Goal: Task Accomplishment & Management: Complete application form

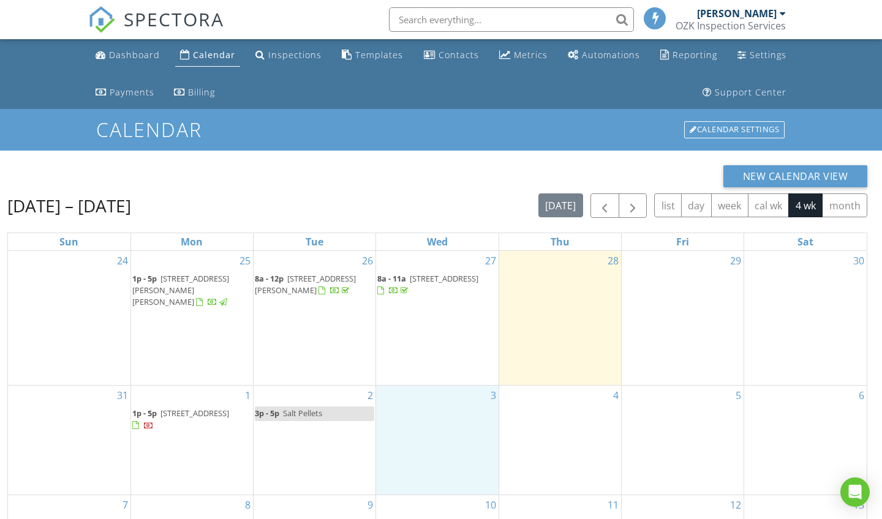
click at [416, 427] on div "3" at bounding box center [437, 440] width 122 height 108
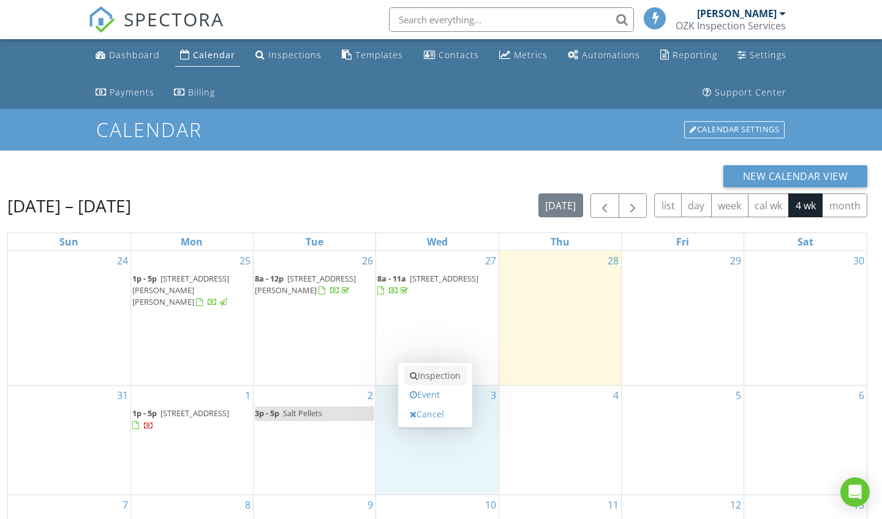
click at [435, 376] on link "Inspection" at bounding box center [435, 376] width 63 height 20
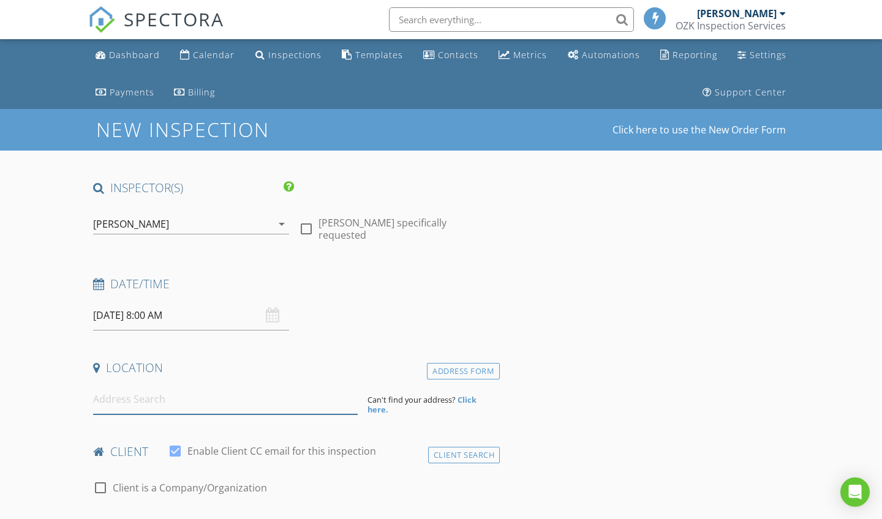
click at [183, 403] on input at bounding box center [225, 400] width 265 height 30
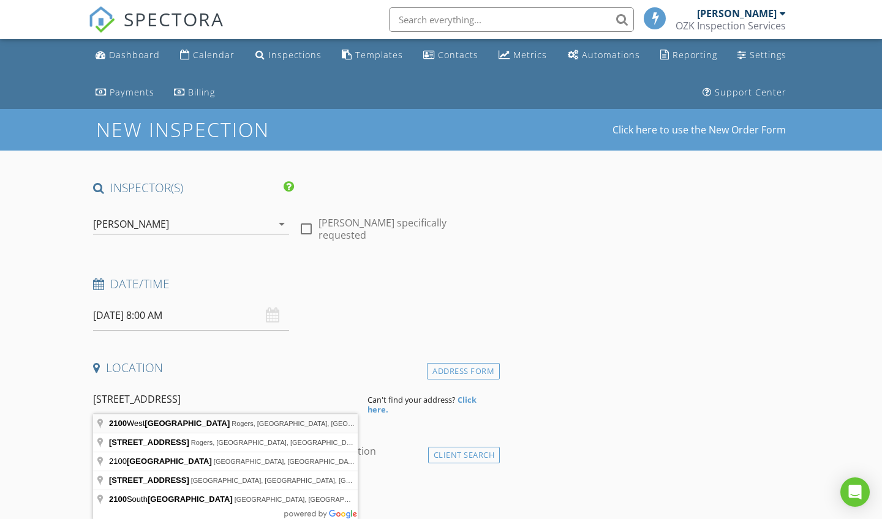
type input "[STREET_ADDRESS]"
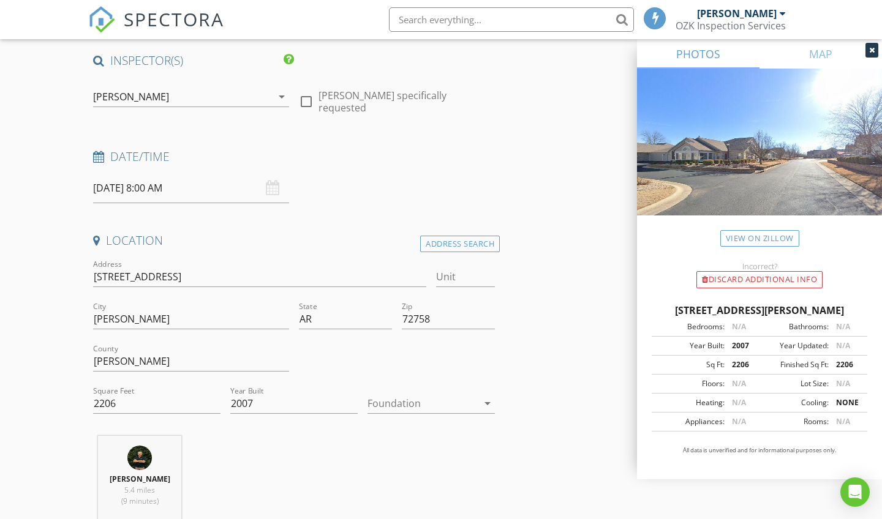
scroll to position [129, 0]
click at [489, 403] on icon "arrow_drop_down" at bounding box center [487, 402] width 15 height 15
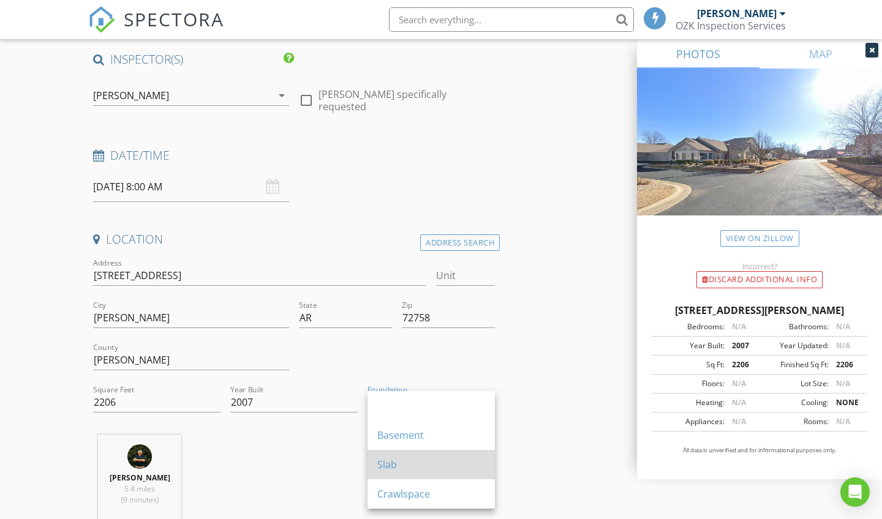
click at [422, 463] on div "Slab" at bounding box center [431, 464] width 108 height 15
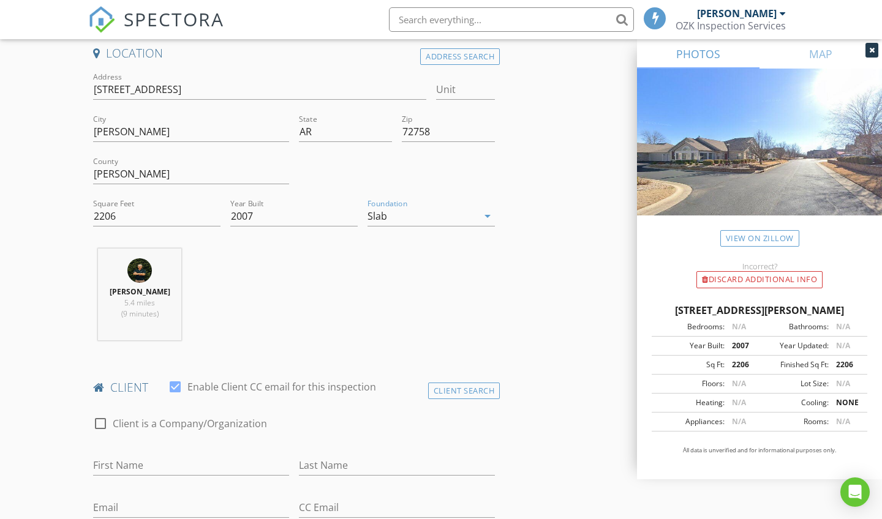
scroll to position [304, 0]
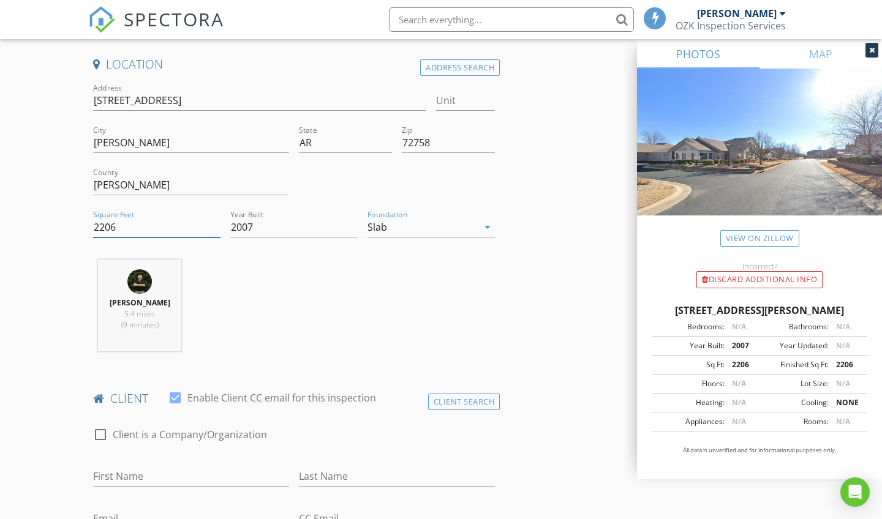
click at [141, 230] on input "2206" at bounding box center [156, 227] width 127 height 20
type input "2"
type input "1800"
click at [389, 278] on div "[PERSON_NAME] 5.4 miles (9 minutes)" at bounding box center [293, 311] width 411 height 102
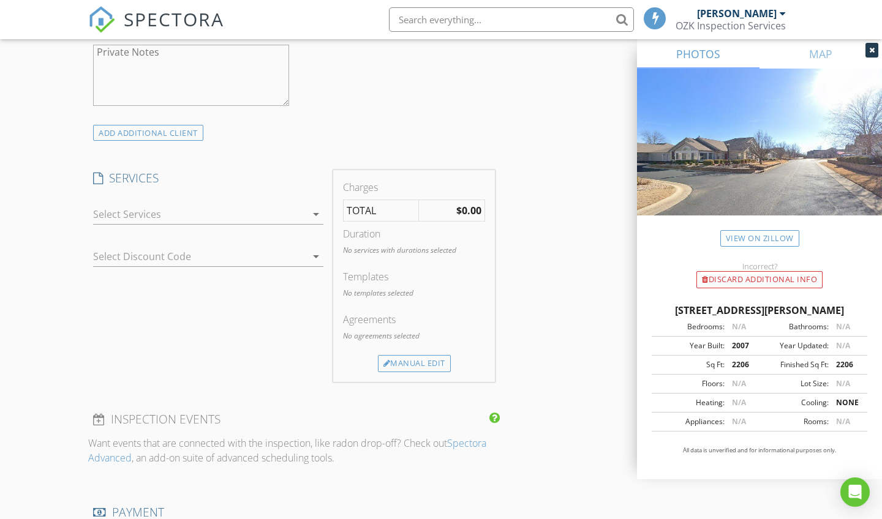
scroll to position [920, 0]
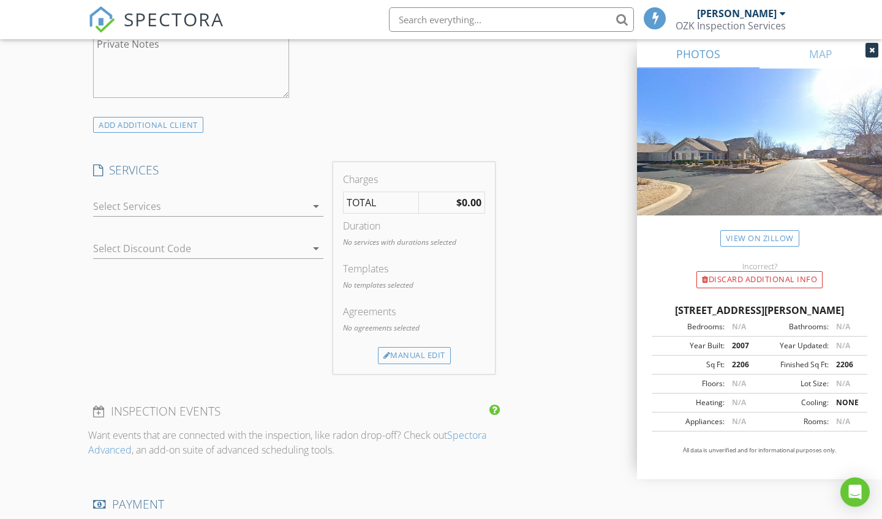
click at [314, 206] on icon "arrow_drop_down" at bounding box center [316, 206] width 15 height 15
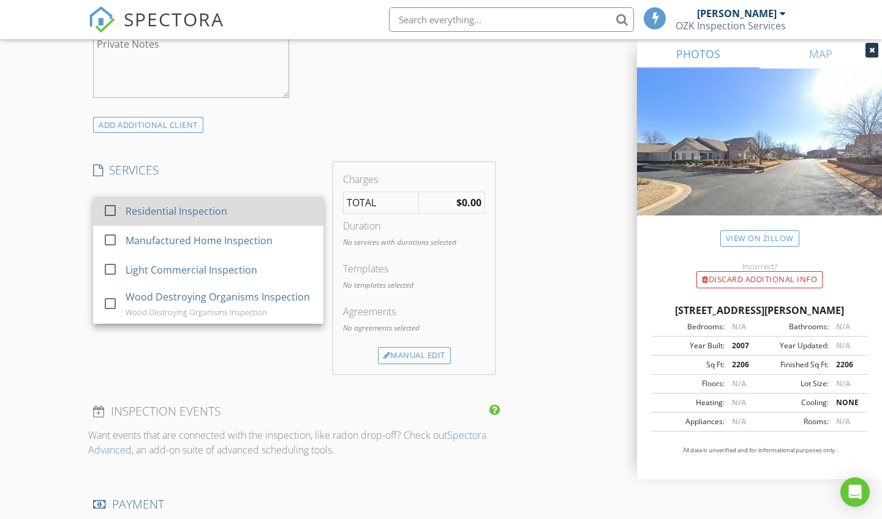
click at [258, 214] on div "Residential Inspection" at bounding box center [220, 211] width 188 height 24
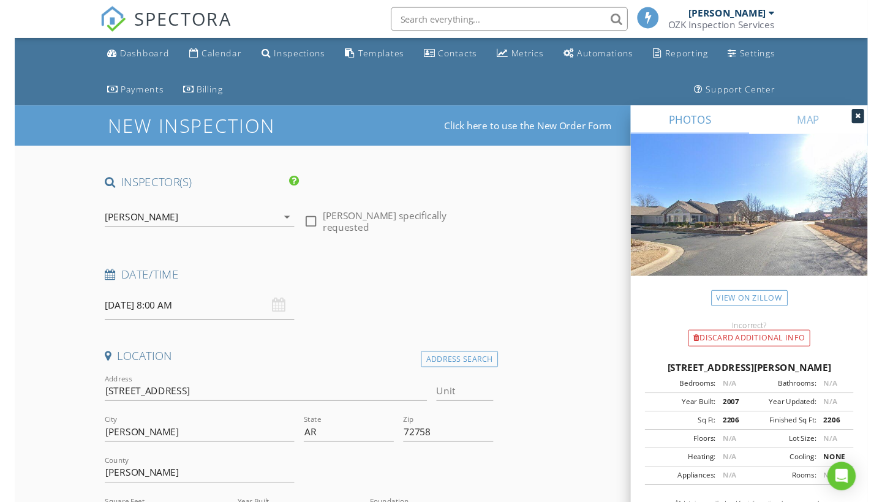
scroll to position [0, 0]
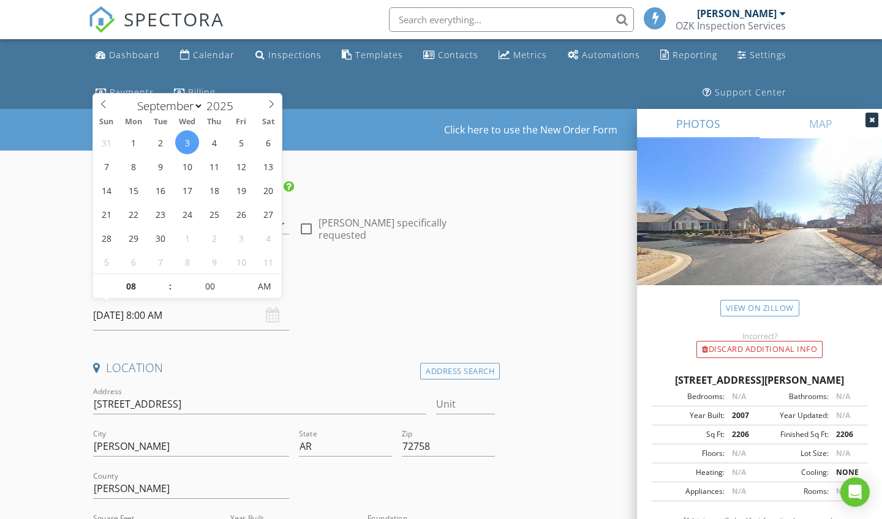
click at [148, 312] on input "[DATE] 8:00 AM" at bounding box center [191, 316] width 196 height 30
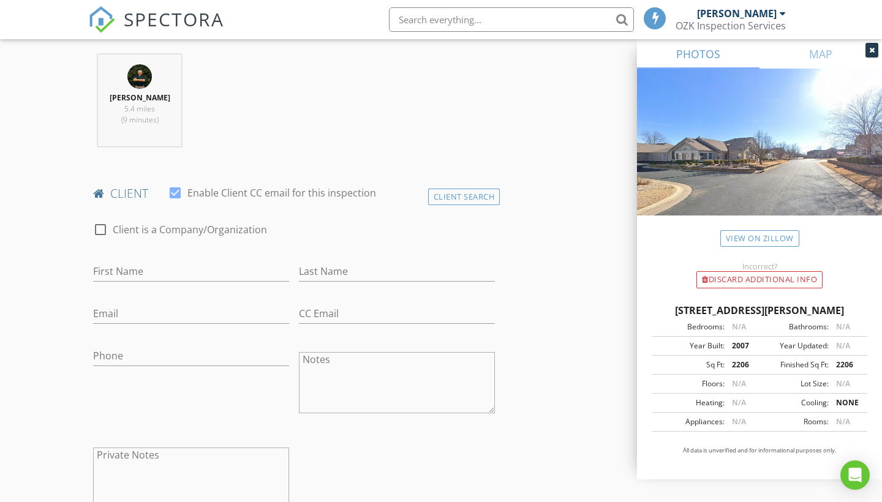
scroll to position [494, 0]
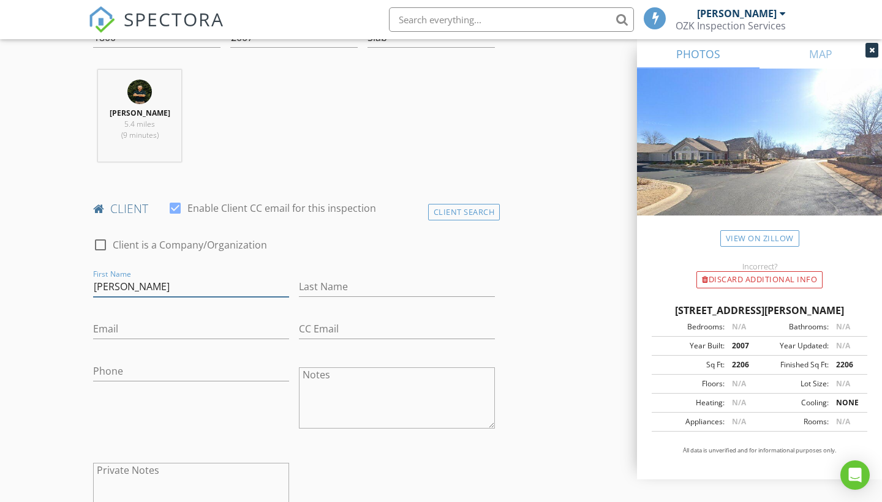
type input "[PERSON_NAME]"
paste input "[PERSON_NAME][EMAIL_ADDRESS][DOMAIN_NAME]"
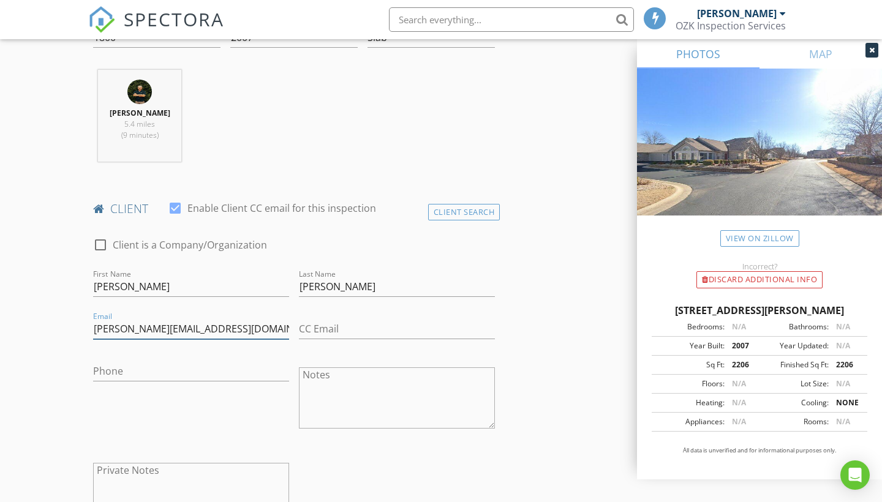
type input "[PERSON_NAME][EMAIL_ADDRESS][DOMAIN_NAME]"
paste input "[PHONE_NUMBER]"
type input "[PHONE_NUMBER]"
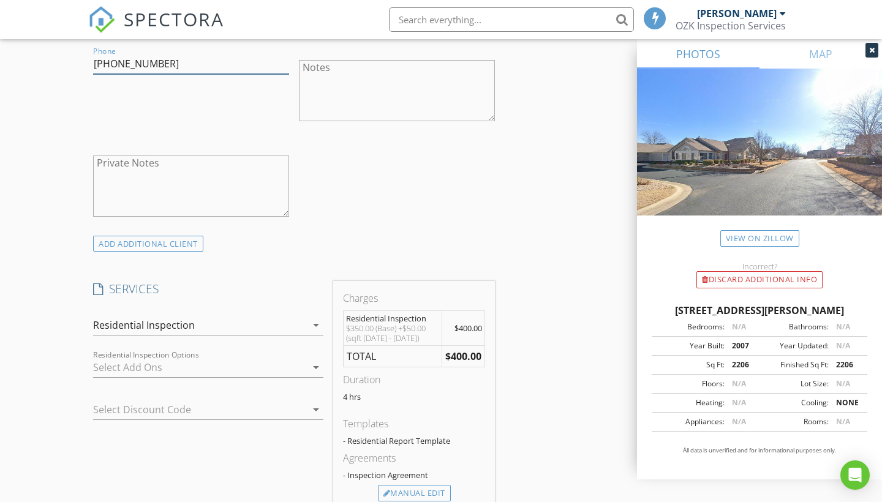
scroll to position [793, 0]
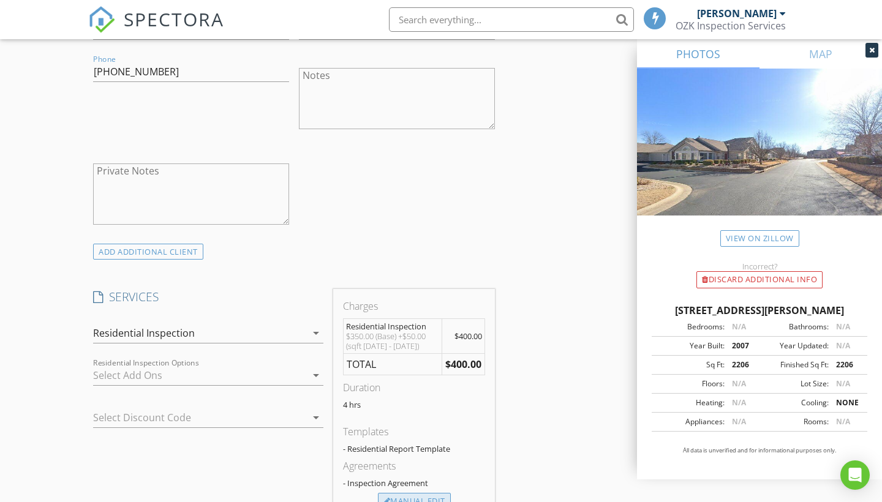
click at [422, 501] on div "Manual Edit" at bounding box center [414, 501] width 73 height 17
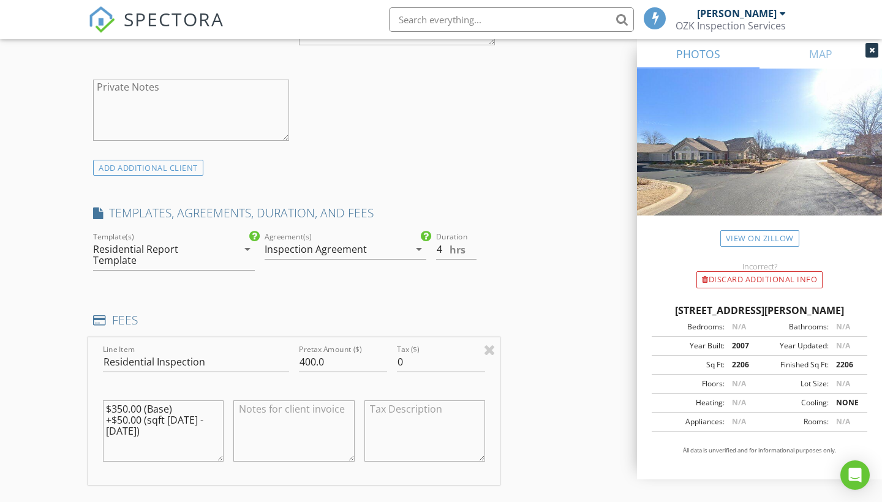
scroll to position [878, 0]
drag, startPoint x: 154, startPoint y: 423, endPoint x: 74, endPoint y: 378, distance: 91.6
click at [74, 378] on div "New Inspection Click here to use the New Order Form INSPECTOR(S) check_box [PER…" at bounding box center [441, 357] width 882 height 2252
click at [585, 373] on div "INSPECTOR(S) check_box [PERSON_NAME] PRIMARY [PERSON_NAME] arrow_drop_down chec…" at bounding box center [440, 378] width 705 height 2152
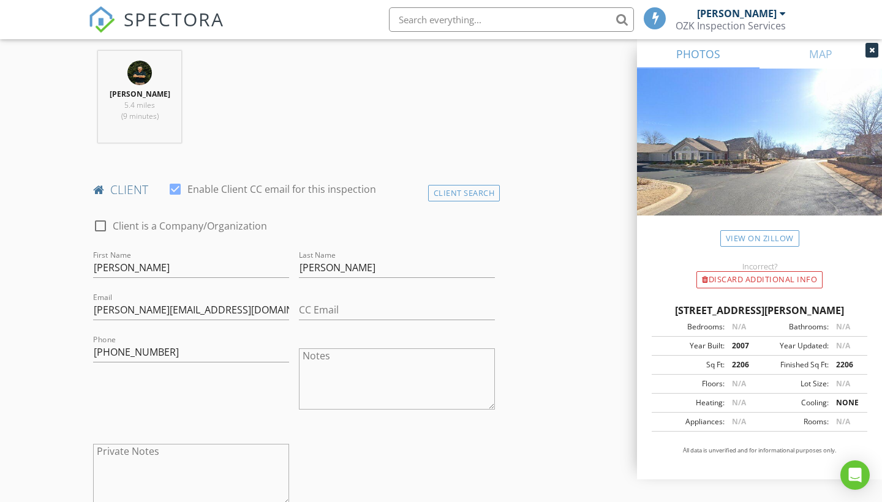
scroll to position [523, 0]
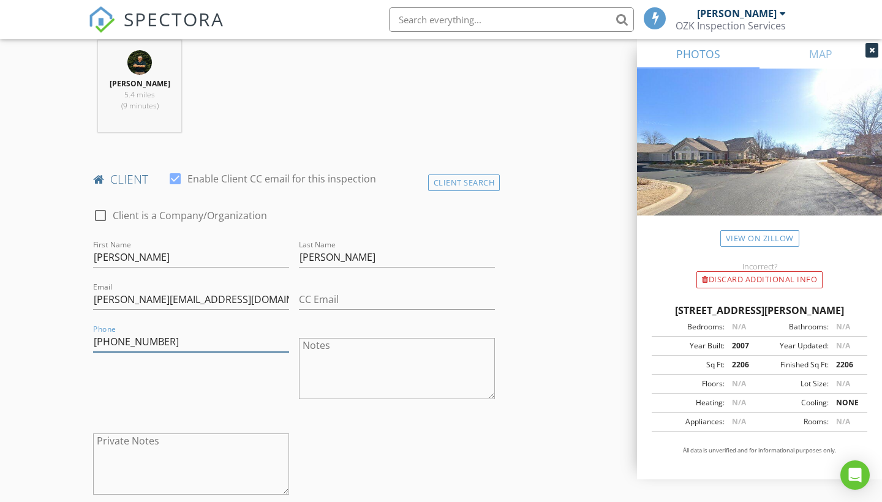
drag, startPoint x: 179, startPoint y: 342, endPoint x: 0, endPoint y: 304, distance: 182.9
drag, startPoint x: 96, startPoint y: 296, endPoint x: 331, endPoint y: 309, distance: 235.4
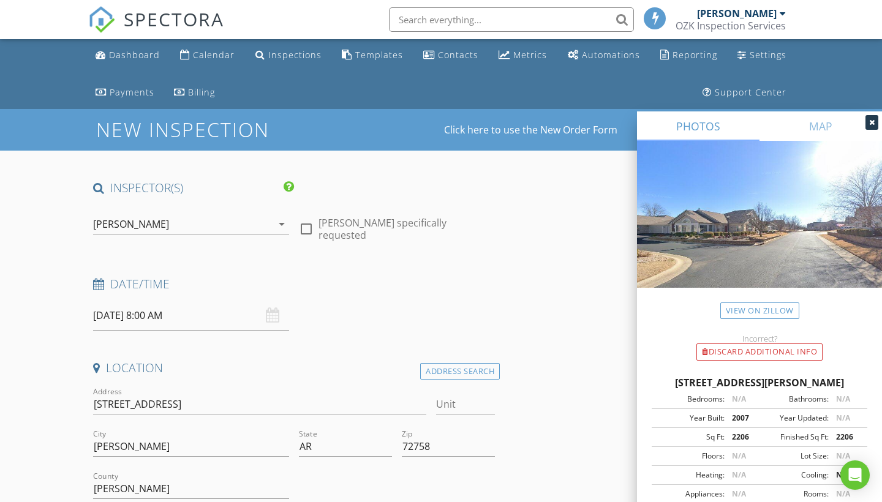
scroll to position [0, 0]
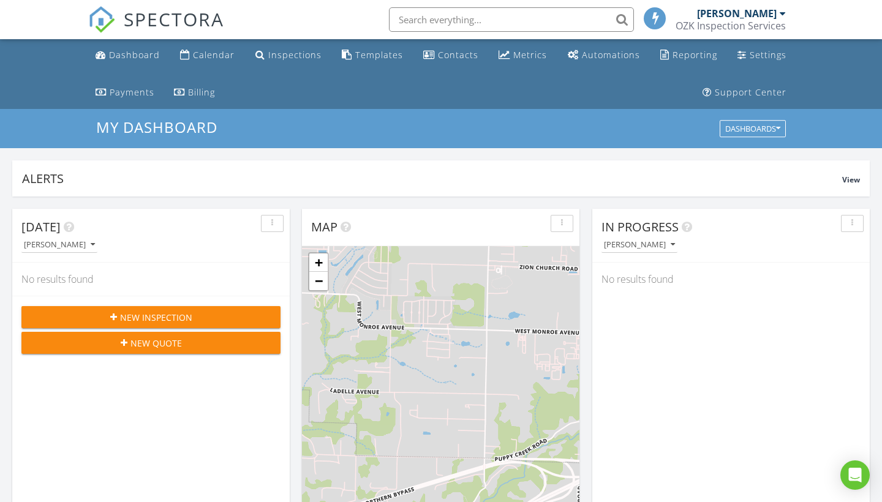
scroll to position [1115, 882]
click at [210, 51] on div "Calendar" at bounding box center [214, 55] width 42 height 12
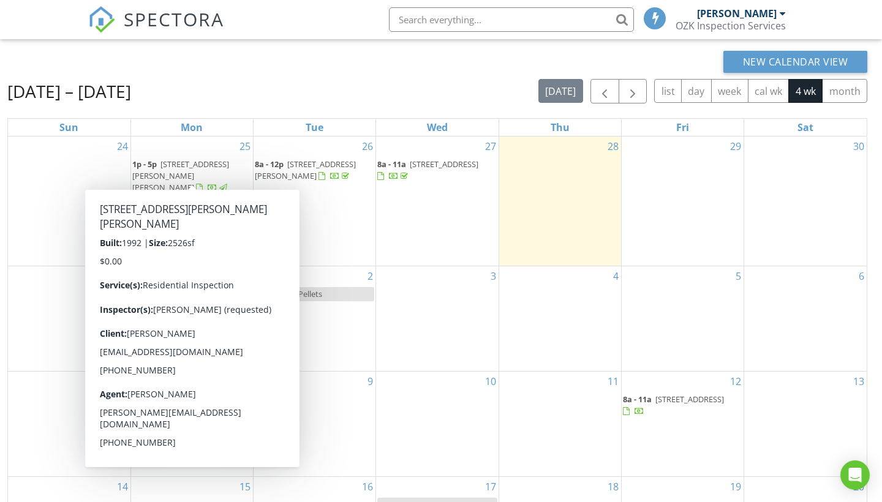
scroll to position [117, 0]
